Goal: Task Accomplishment & Management: Manage account settings

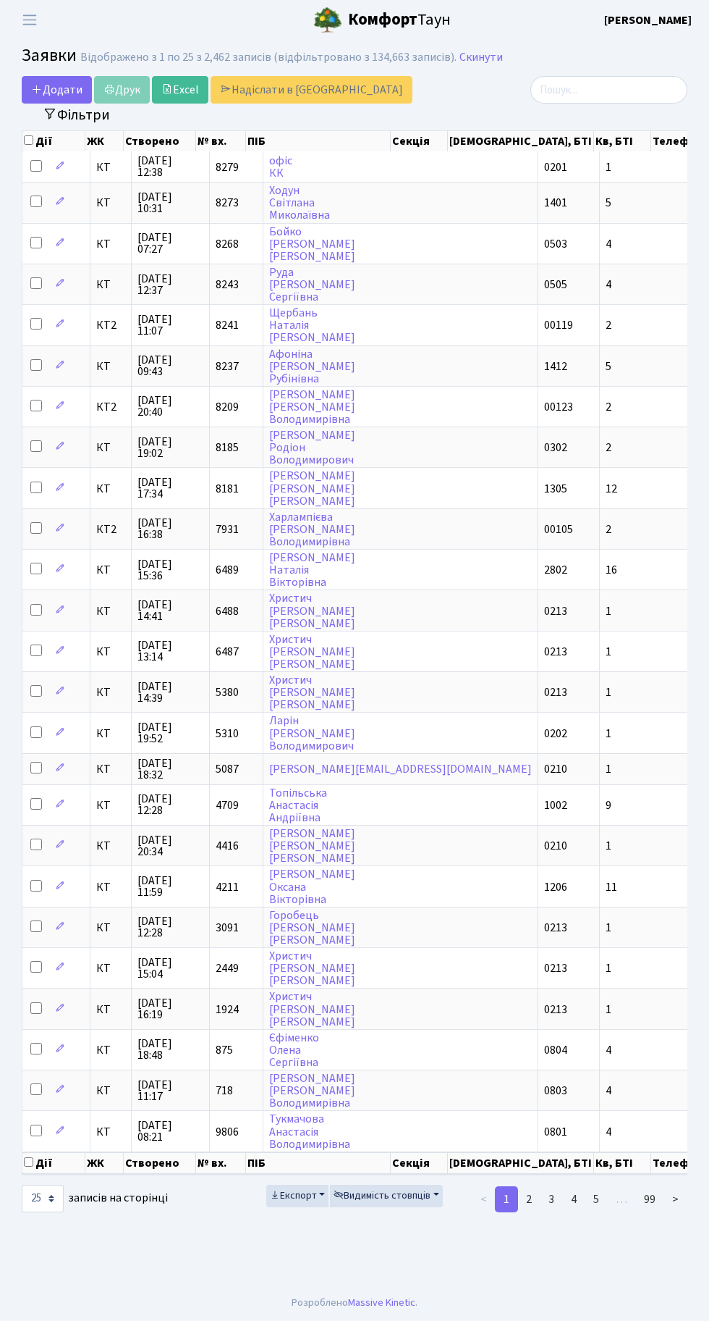
select select "25"
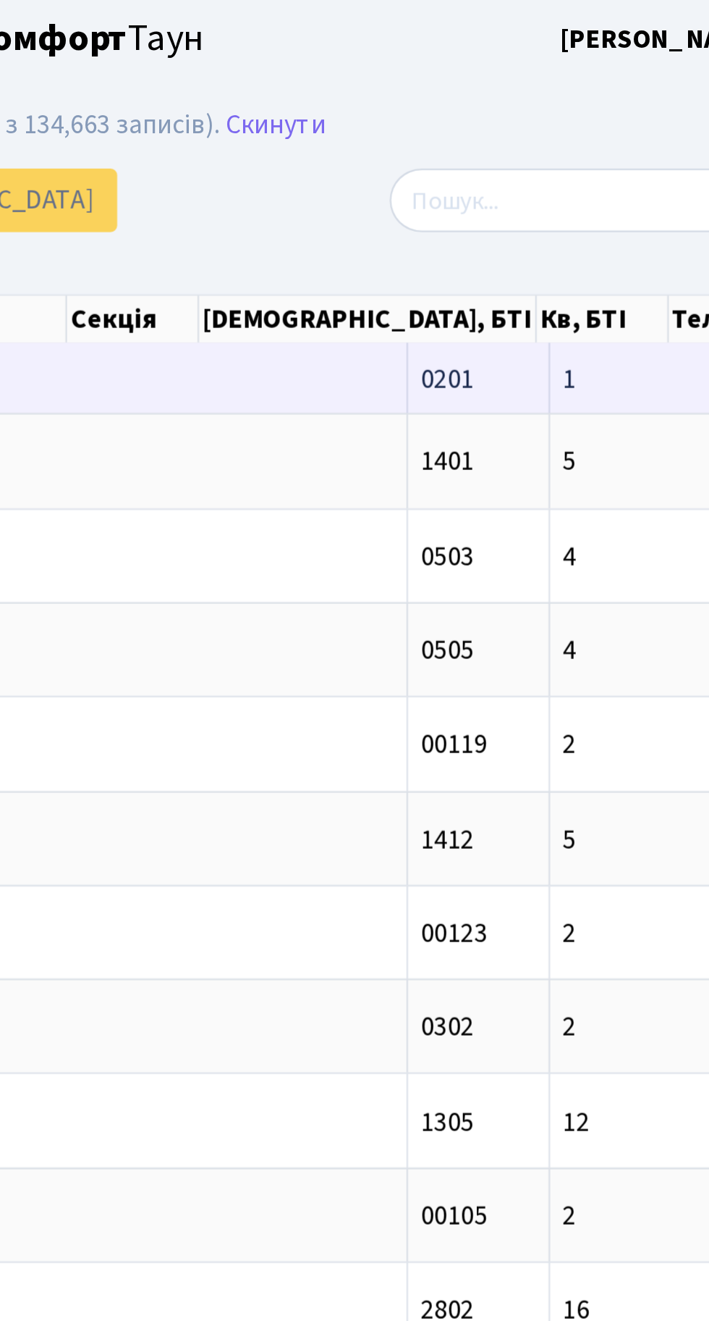
click at [600, 169] on td "1" at bounding box center [683, 166] width 167 height 30
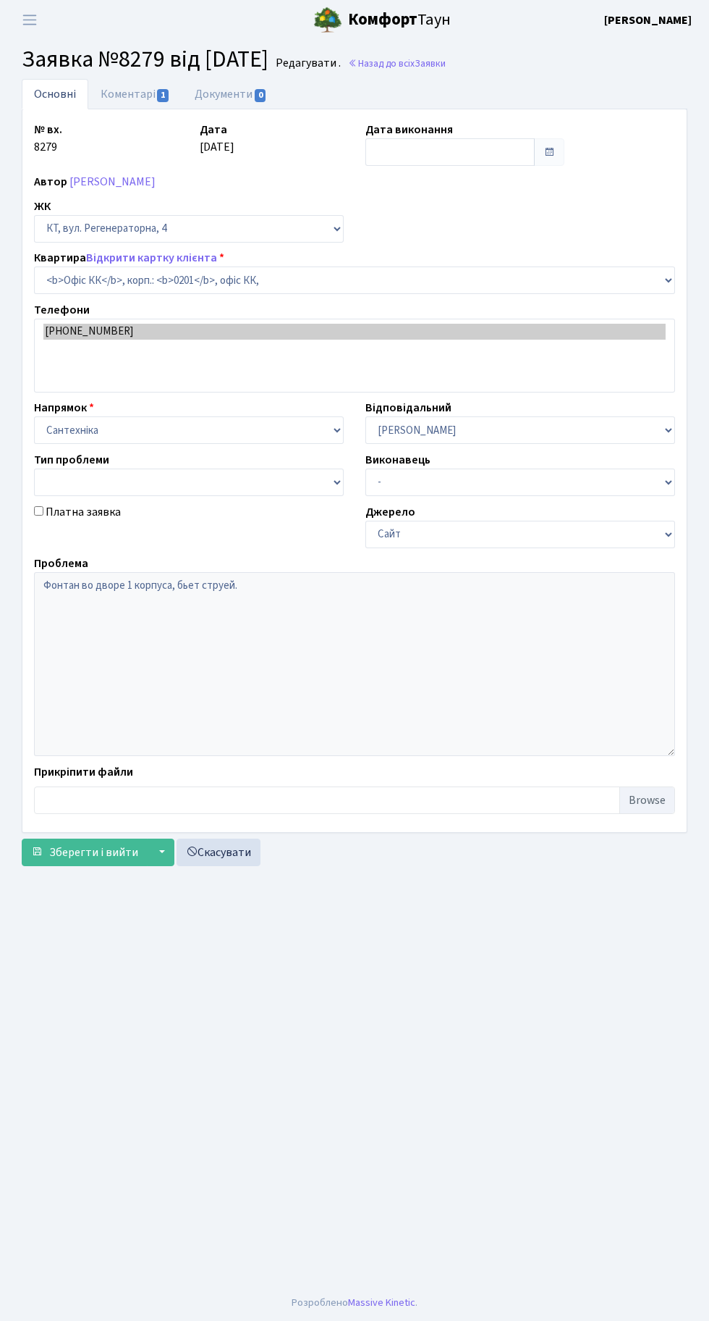
select select "4"
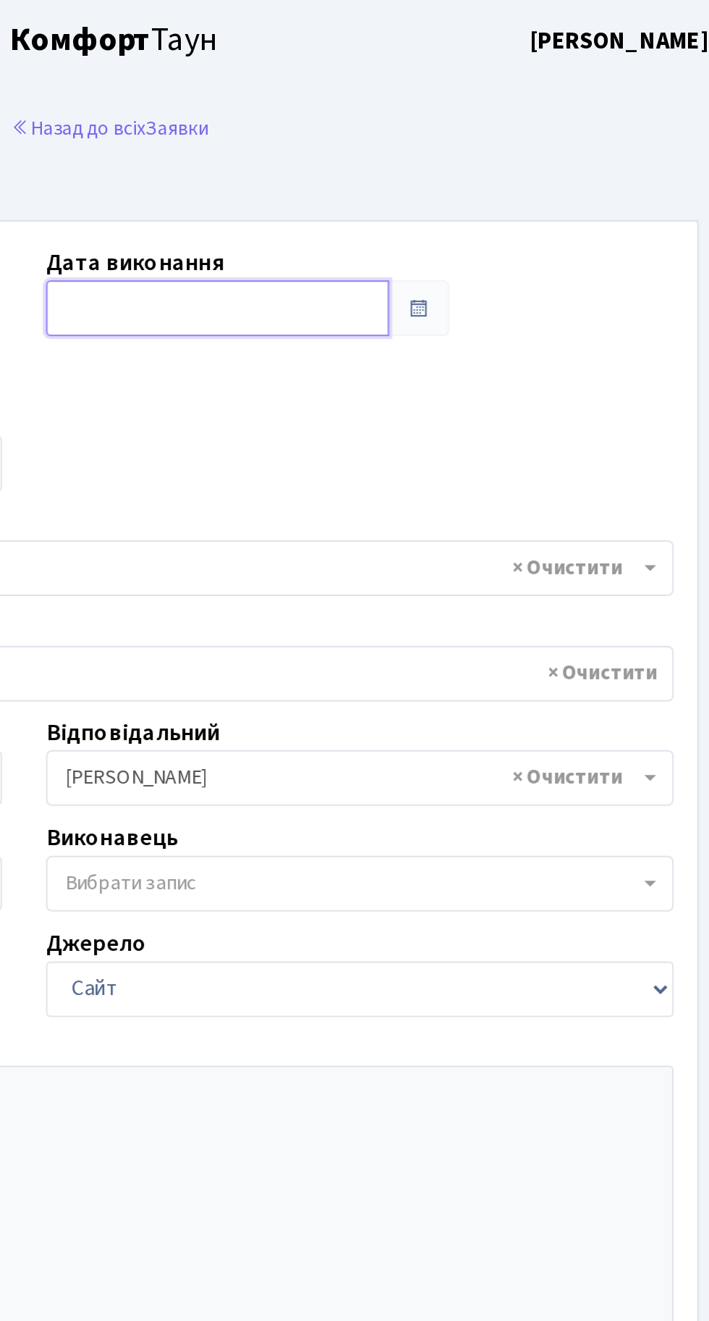
click at [452, 152] on input "text" at bounding box center [450, 152] width 169 height 28
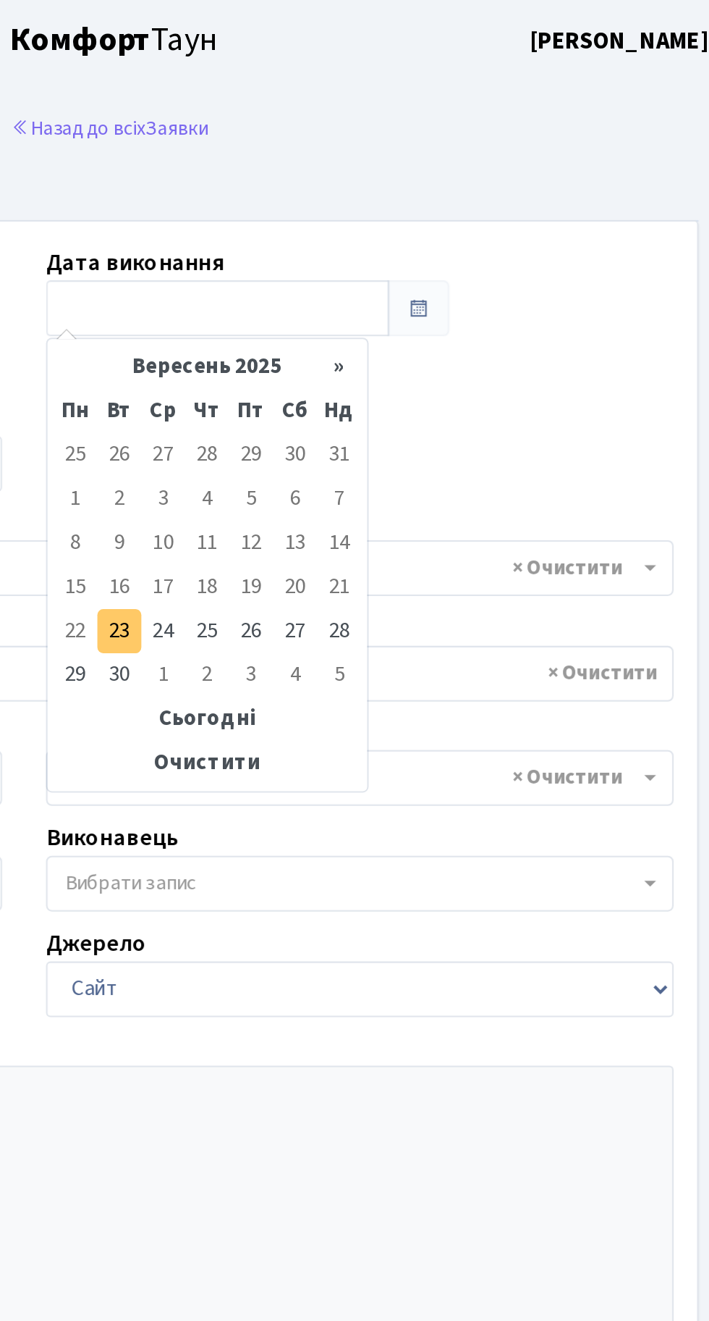
click at [401, 311] on td "23" at bounding box center [402, 311] width 22 height 22
type input "[DATE]"
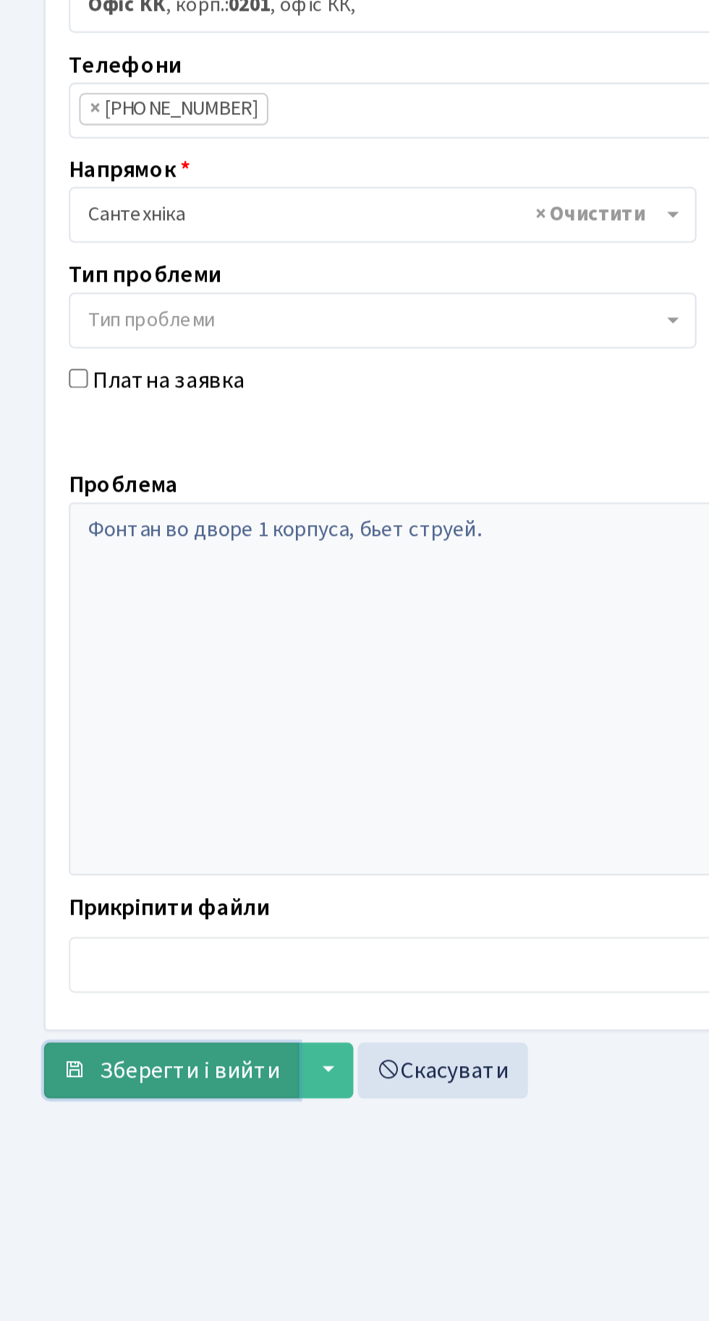
click at [93, 801] on span "Зберегти і вийти" at bounding box center [93, 806] width 89 height 16
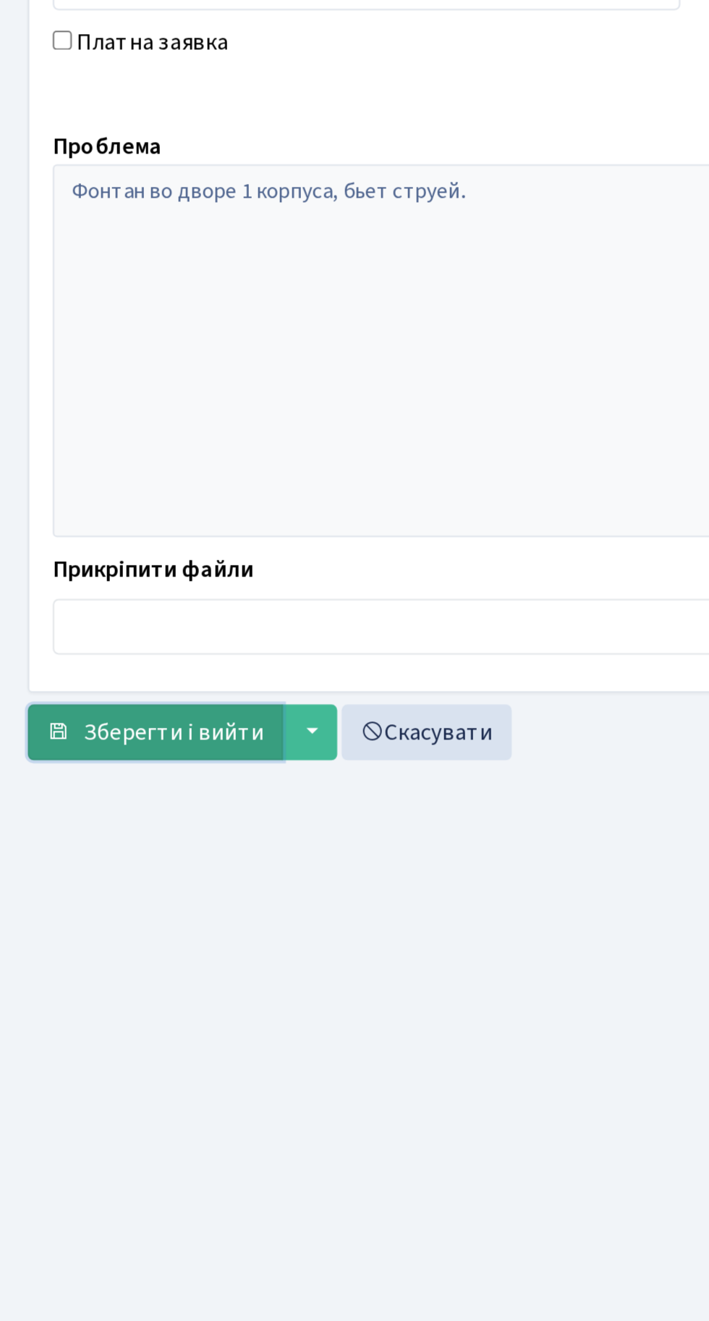
click at [87, 809] on span "Зберегти і вийти" at bounding box center [93, 806] width 89 height 16
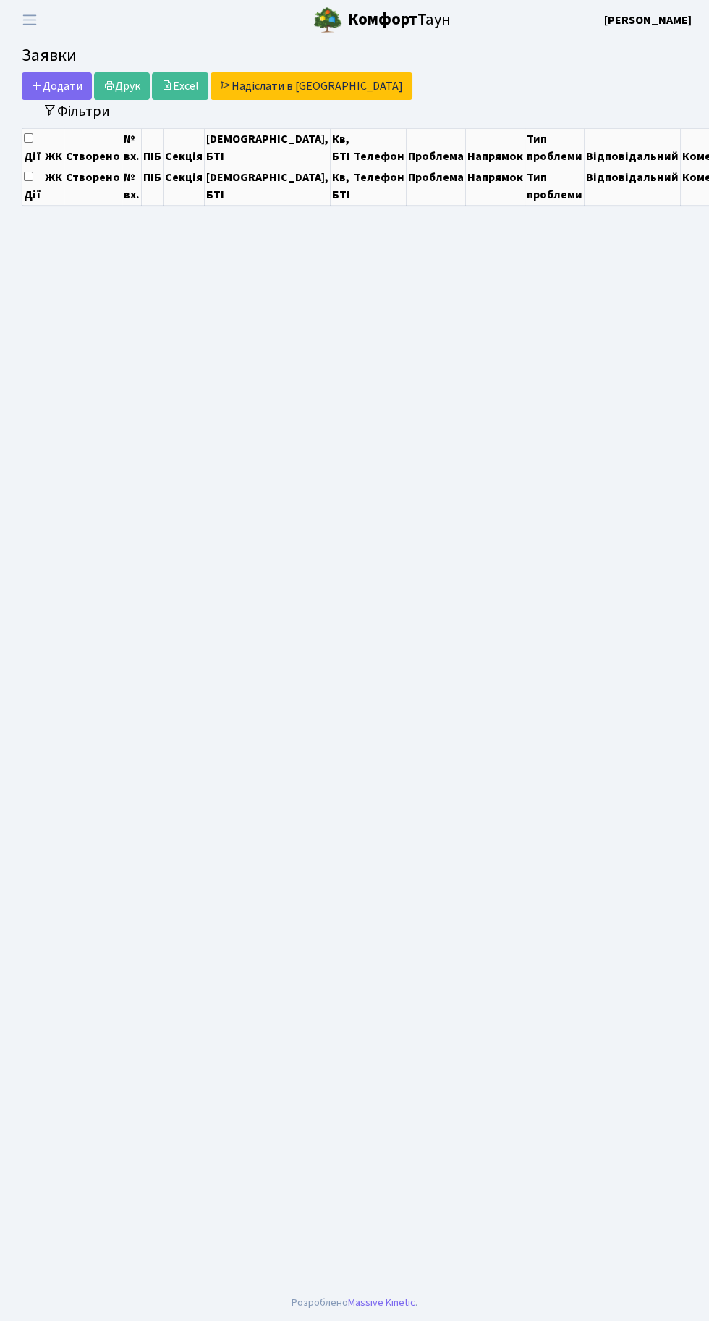
select select "25"
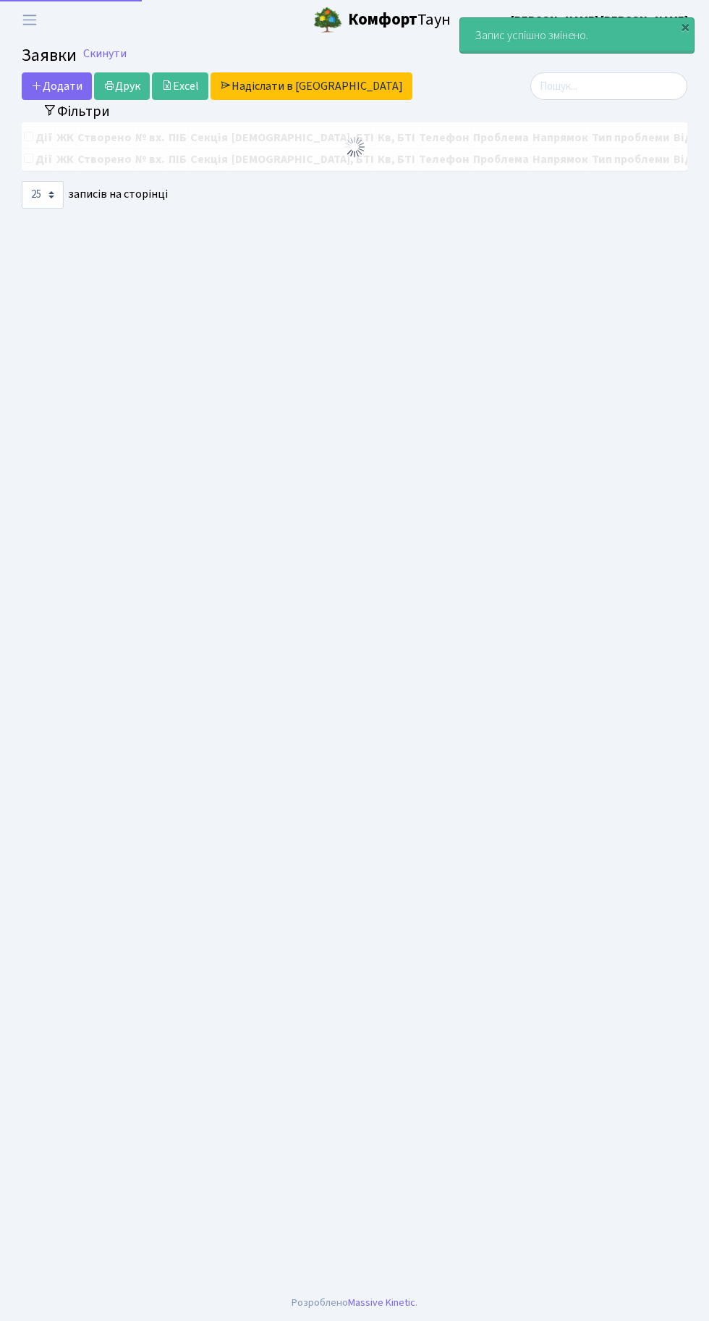
select select "25"
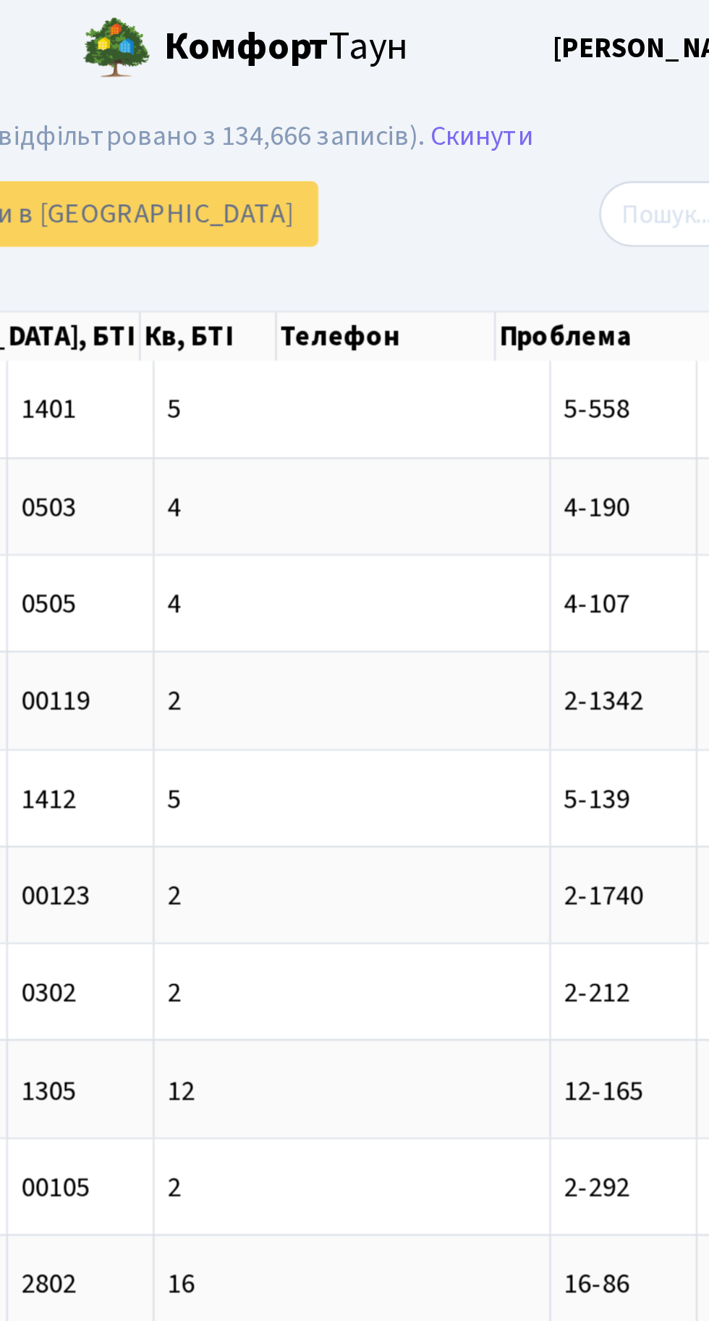
scroll to position [0, 260]
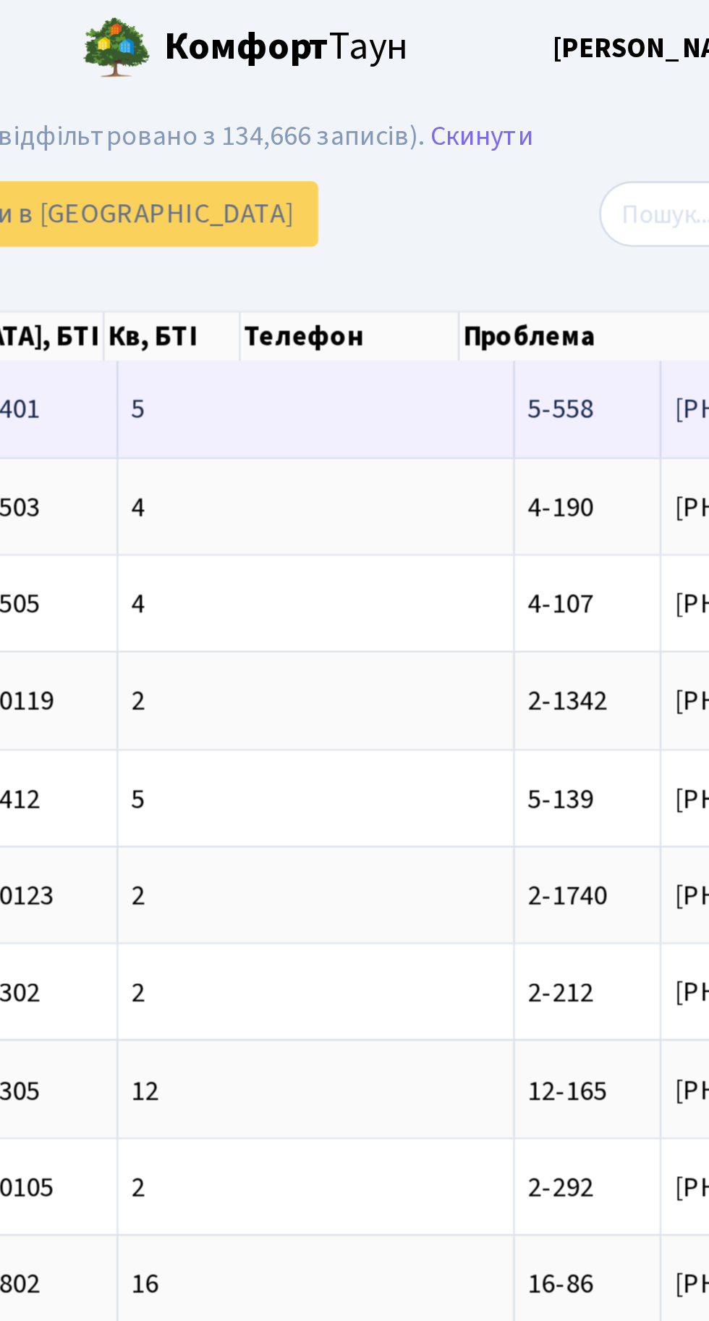
click at [672, 165] on span "5 корп.. 15 під[...]" at bounding box center [714, 172] width 84 height 16
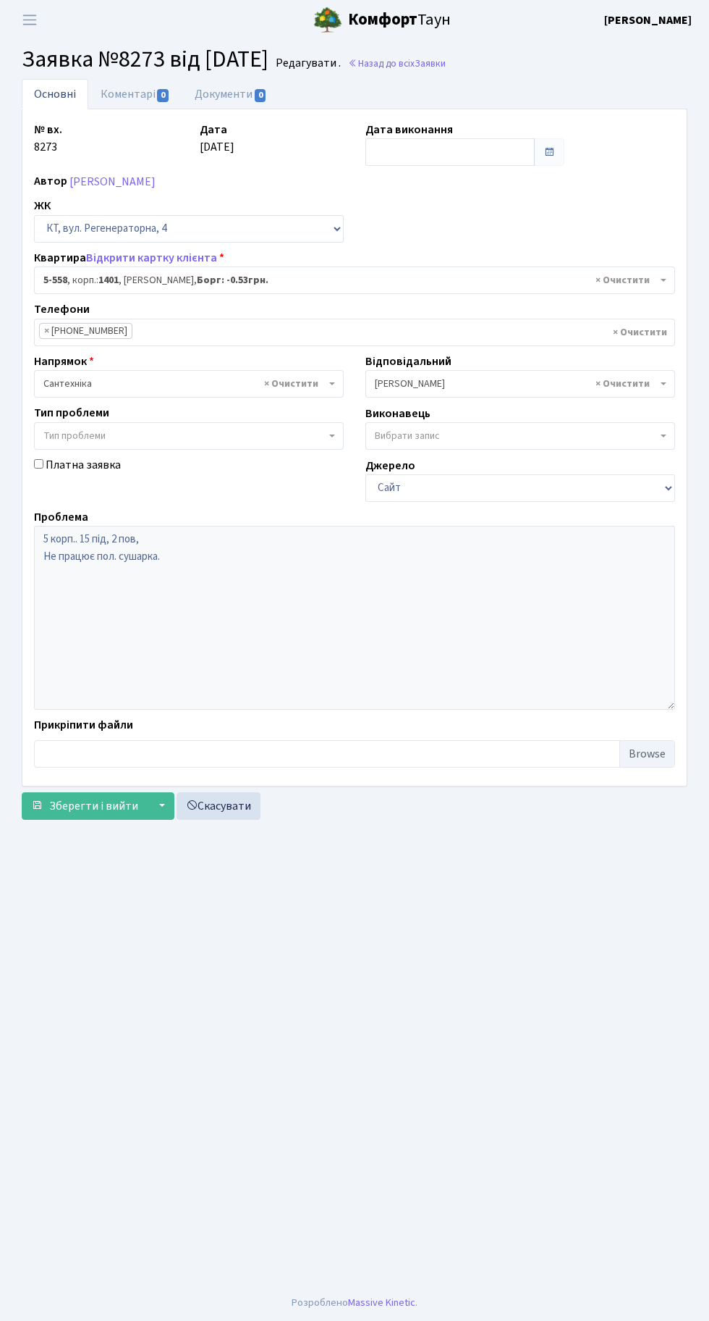
select select "1952"
